Goal: Task Accomplishment & Management: Manage account settings

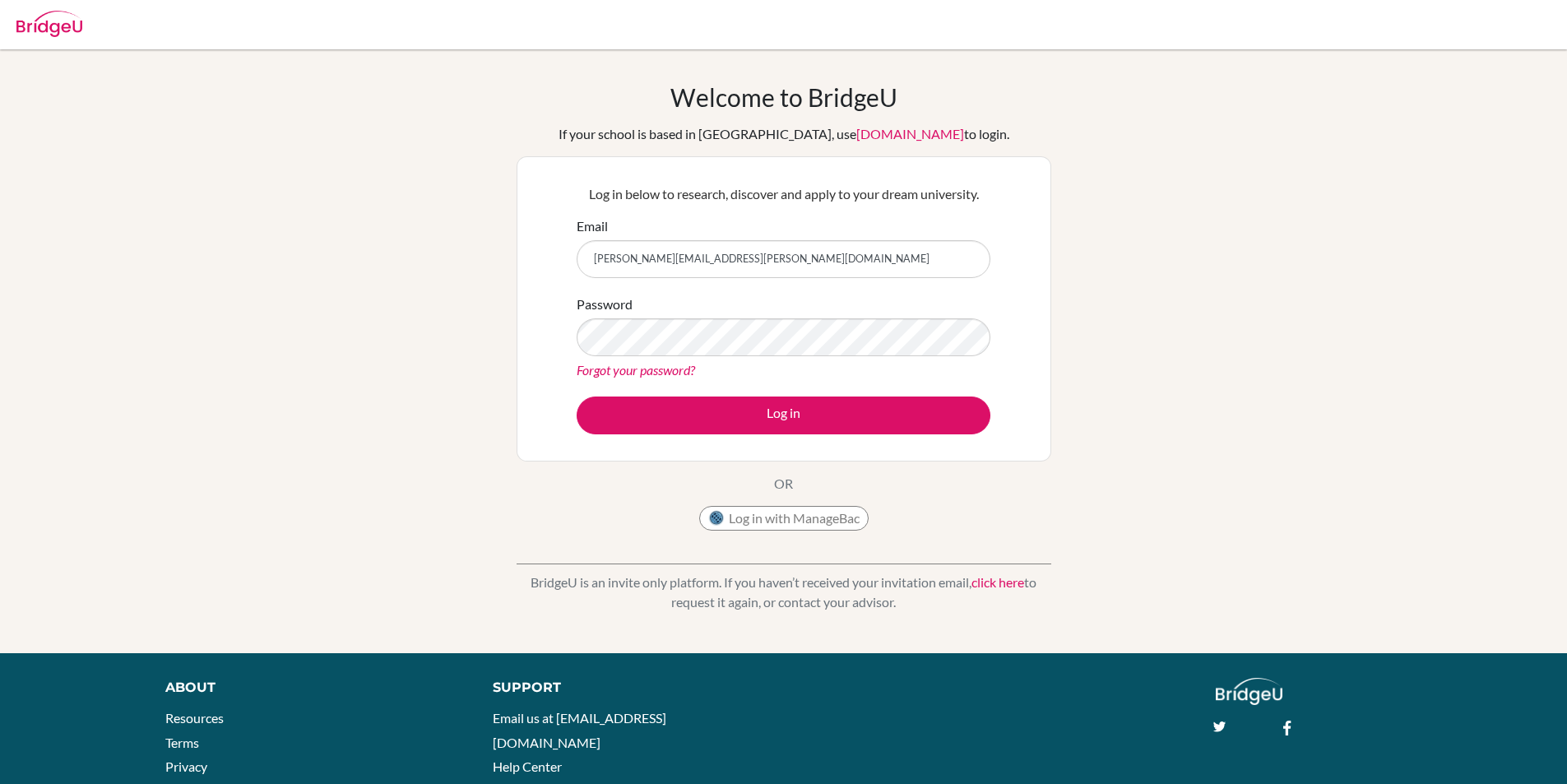
type input "[PERSON_NAME][EMAIL_ADDRESS][PERSON_NAME][DOMAIN_NAME]"
click at [783, 358] on div "Password Forgot your password?" at bounding box center [783, 337] width 413 height 86
click at [652, 382] on form "Email vanessa.chan@sampoernaacademy.net Password Forgot your password? Log in" at bounding box center [783, 325] width 413 height 218
click at [646, 377] on div "Forgot your password?" at bounding box center [783, 370] width 413 height 20
click at [686, 372] on link "Forgot your password?" at bounding box center [635, 369] width 119 height 15
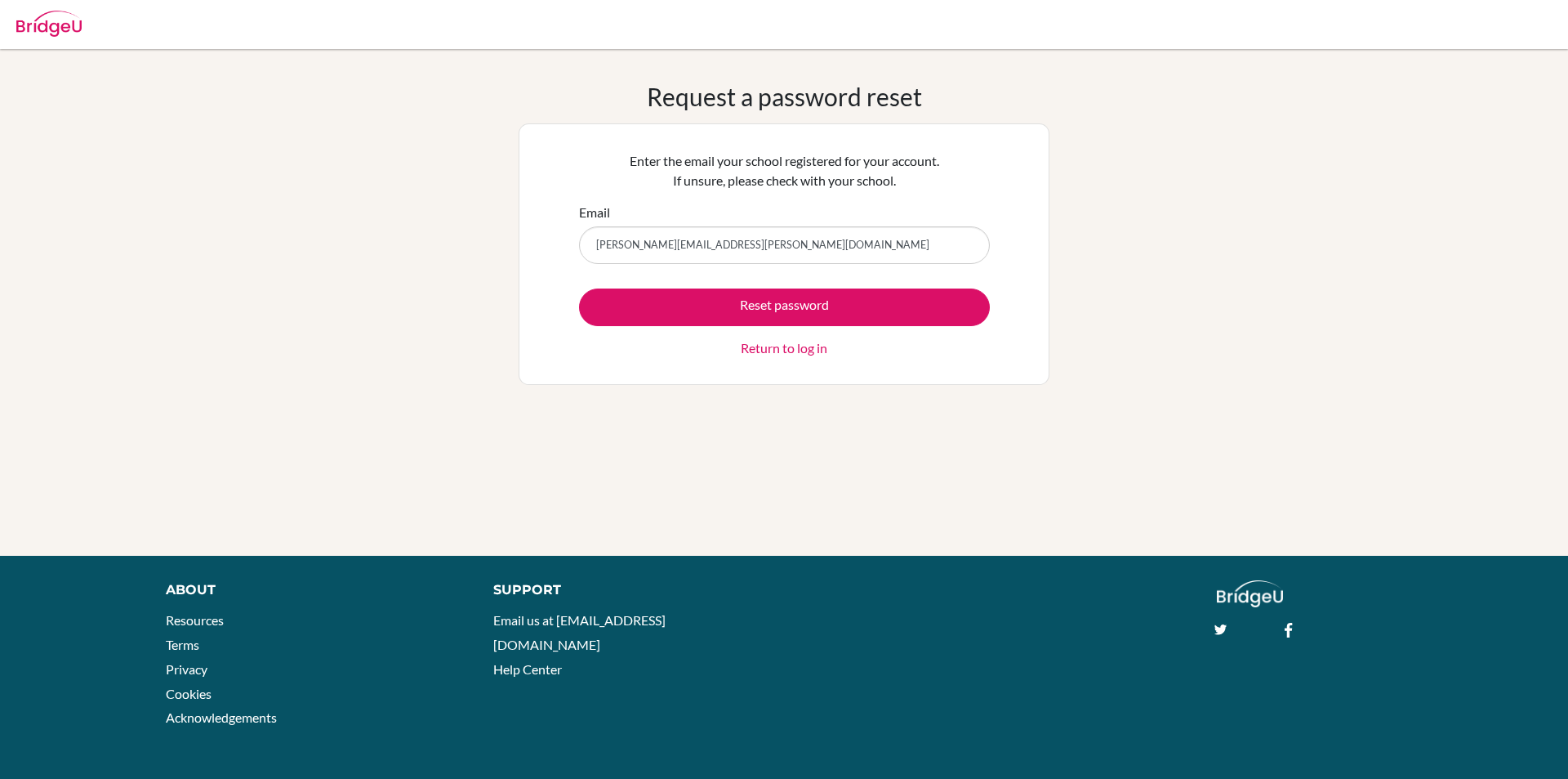
type input "[PERSON_NAME][EMAIL_ADDRESS][PERSON_NAME][DOMAIN_NAME]"
click at [579, 288] on button "Reset password" at bounding box center [784, 307] width 410 height 38
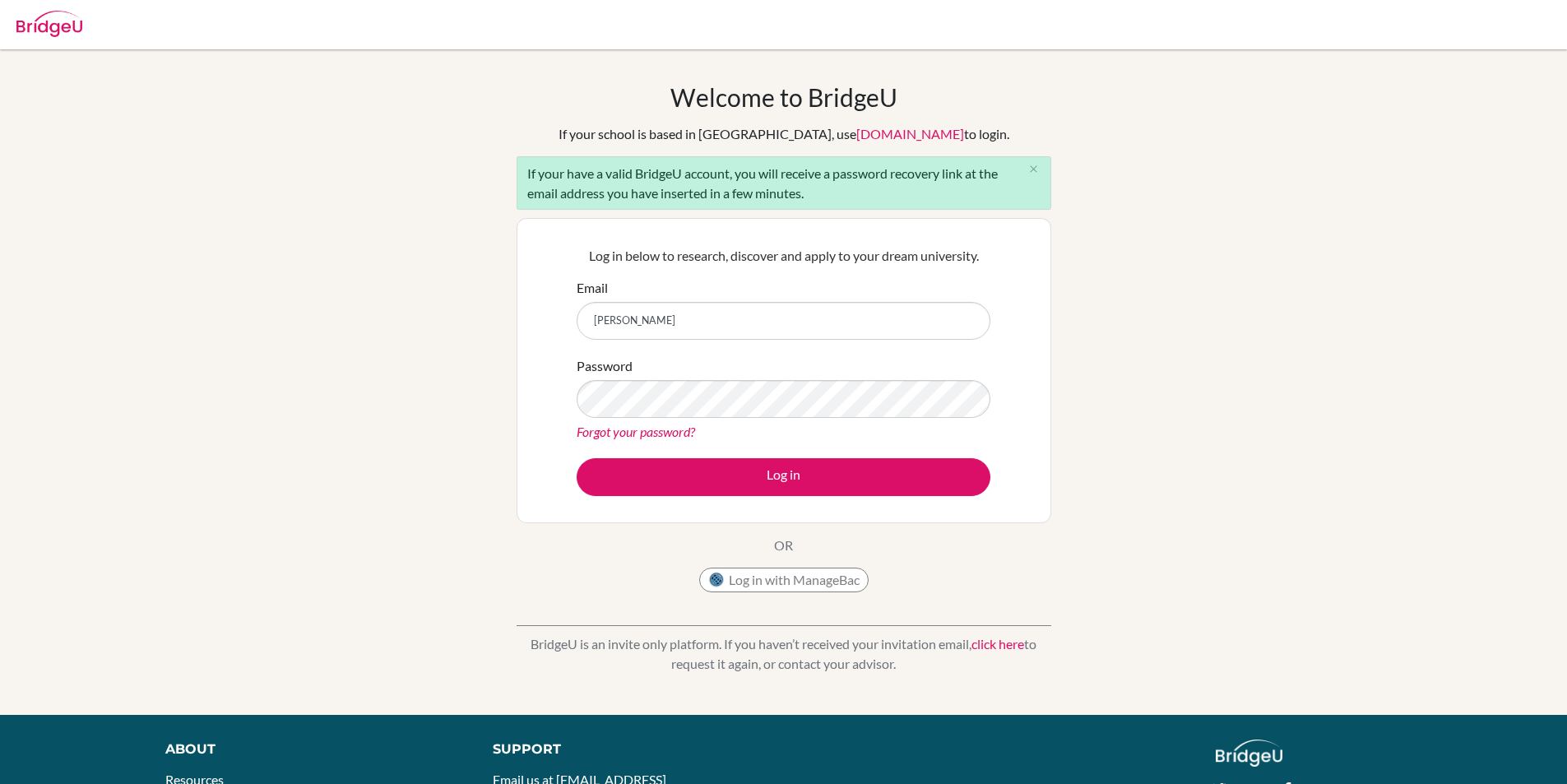
type input "[PERSON_NAME][EMAIL_ADDRESS][PERSON_NAME][DOMAIN_NAME]"
click at [576, 458] on button "Log in" at bounding box center [783, 477] width 413 height 38
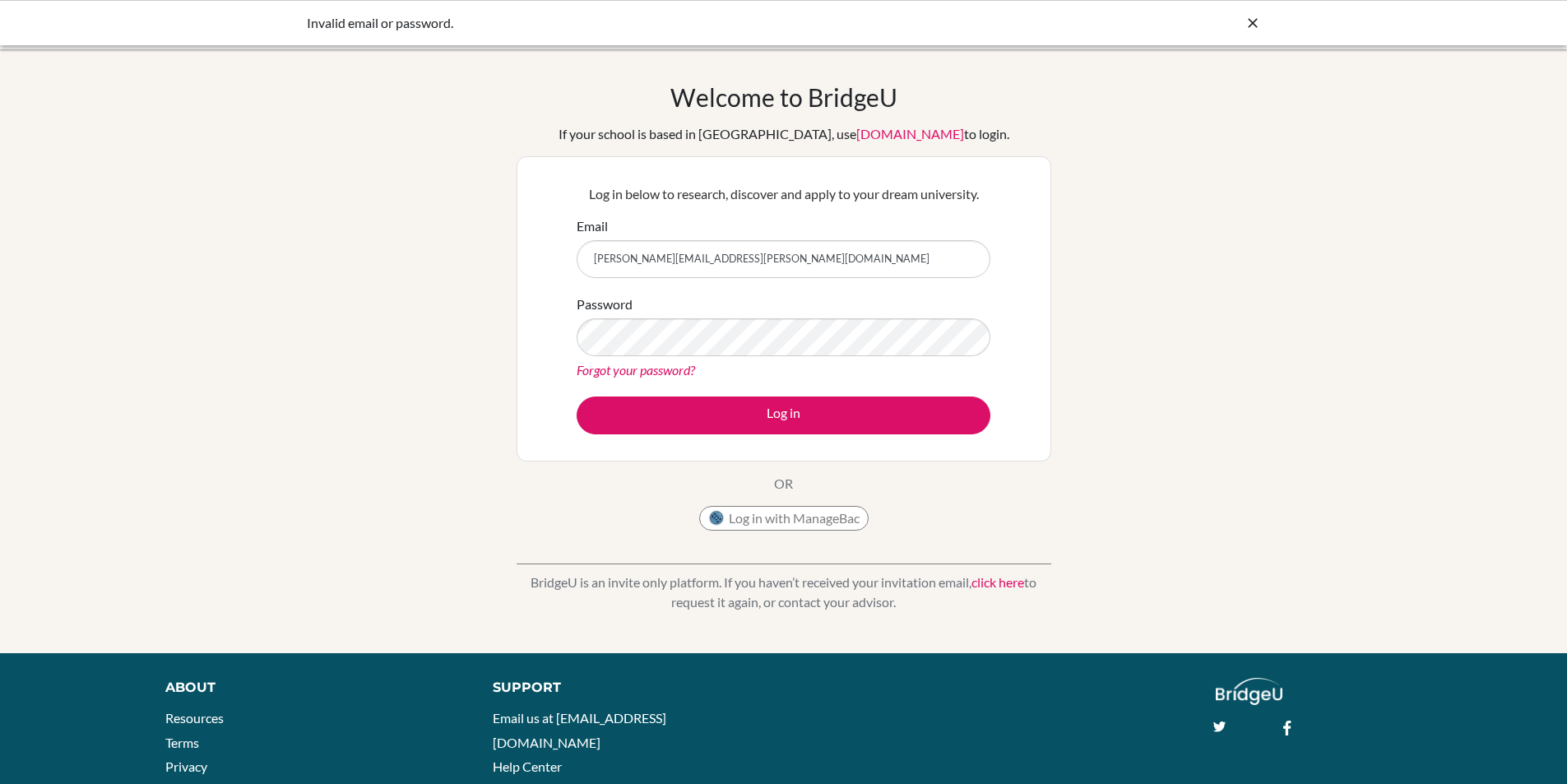
click at [649, 371] on link "Forgot your password?" at bounding box center [635, 369] width 119 height 15
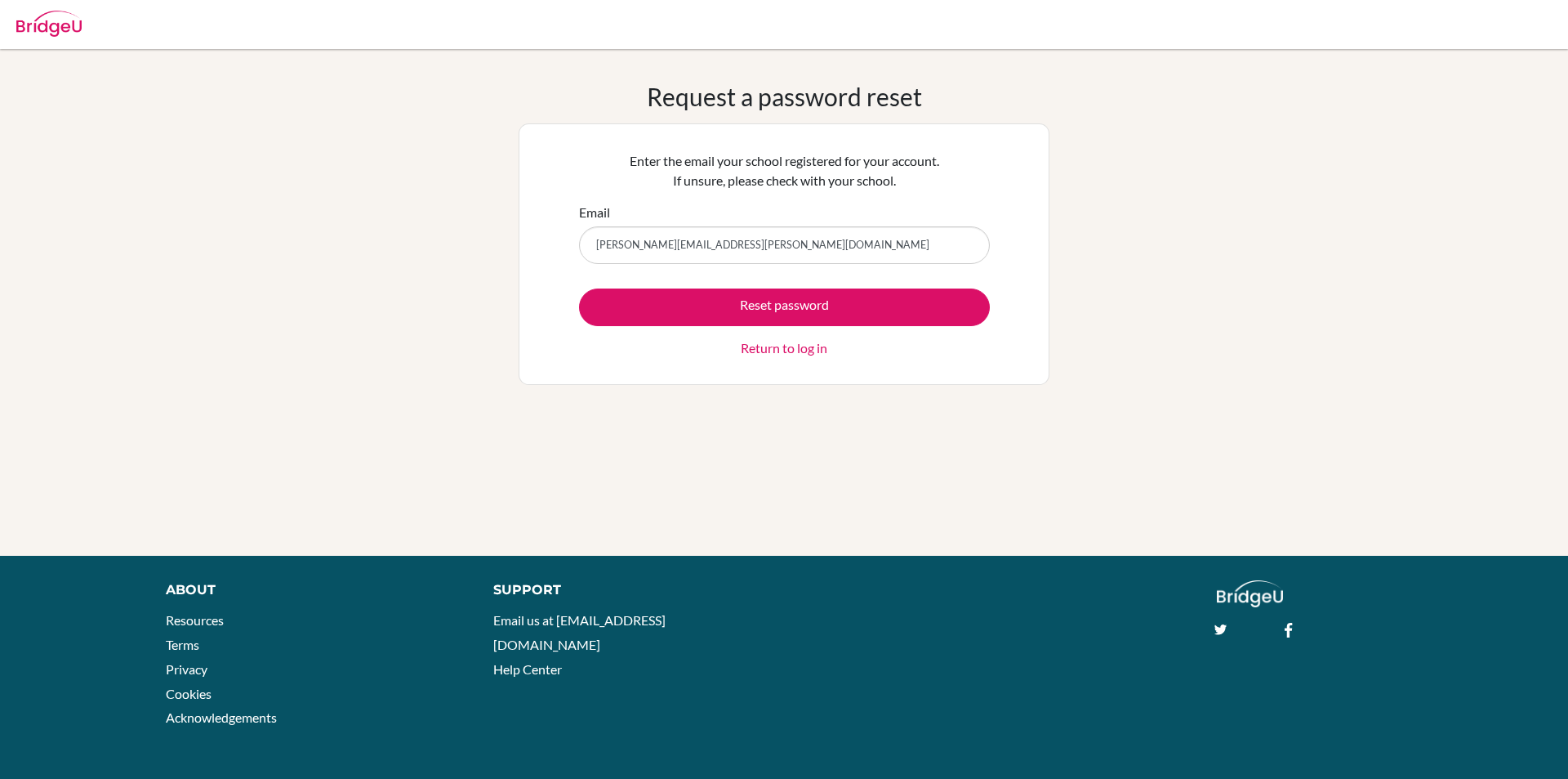
type input "[PERSON_NAME][EMAIL_ADDRESS][PERSON_NAME][DOMAIN_NAME]"
click at [579, 288] on button "Reset password" at bounding box center [784, 307] width 410 height 38
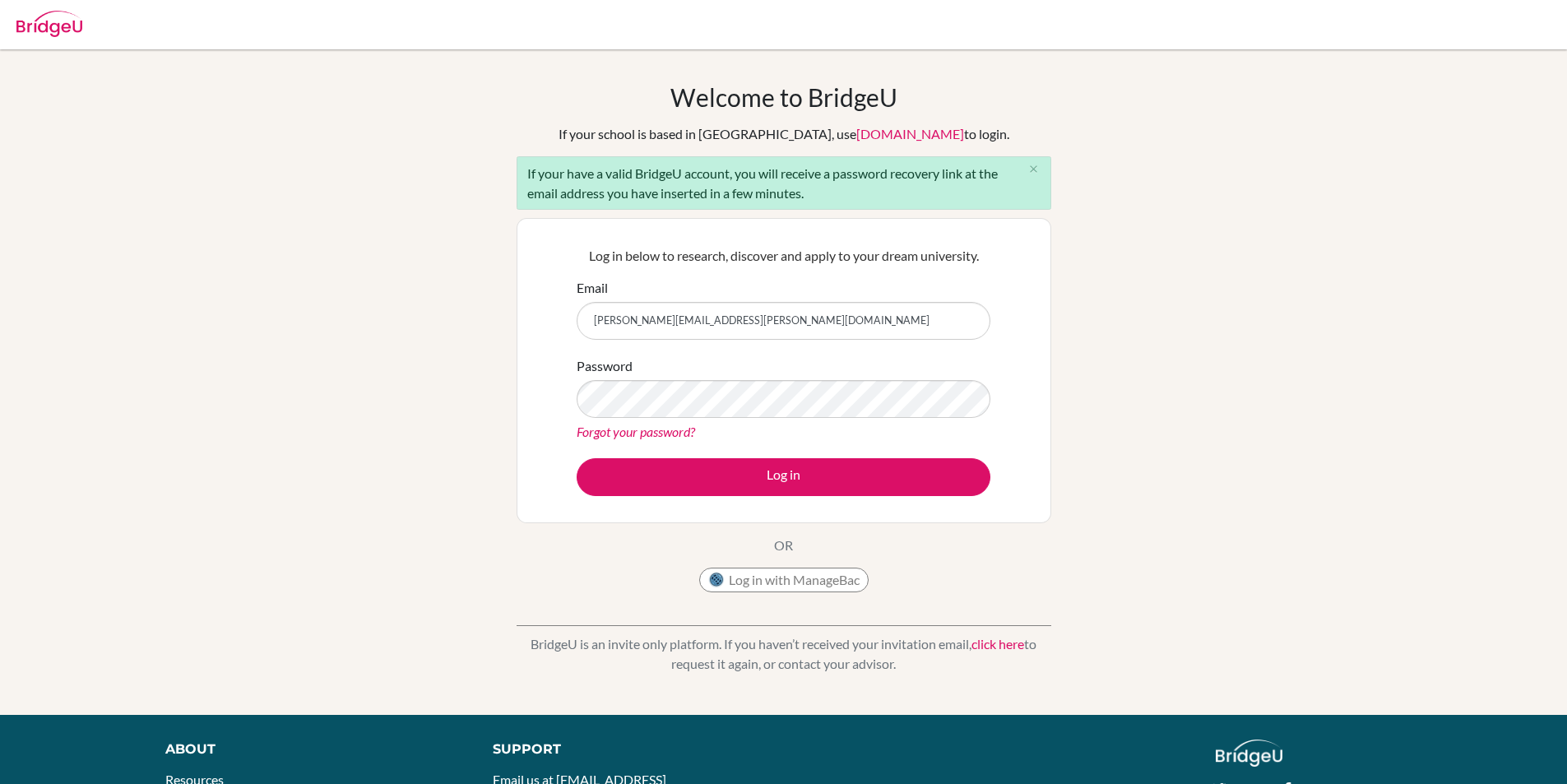
type input "[PERSON_NAME][EMAIL_ADDRESS][PERSON_NAME][DOMAIN_NAME]"
click at [576, 458] on button "Log in" at bounding box center [783, 477] width 413 height 38
